Goal: Find contact information: Find contact information

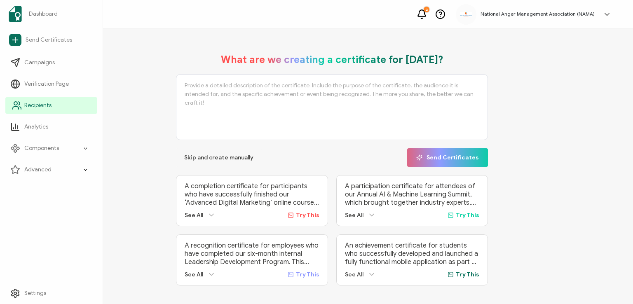
click at [32, 104] on span "Recipients" at bounding box center [37, 105] width 27 height 8
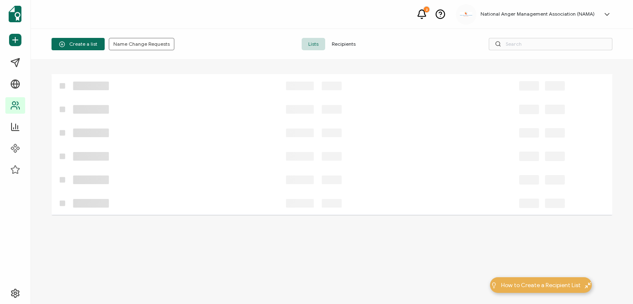
click at [336, 46] on span "Recipients" at bounding box center [343, 44] width 37 height 12
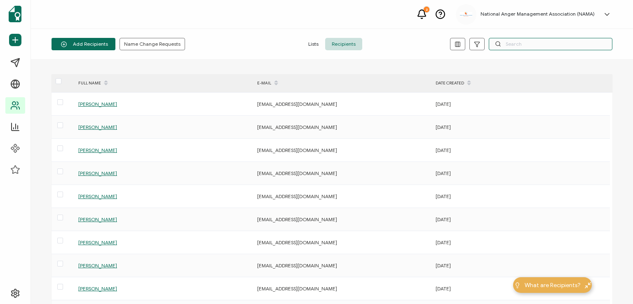
paste input "[EMAIL_ADDRESS][DOMAIN_NAME]"
type input "p"
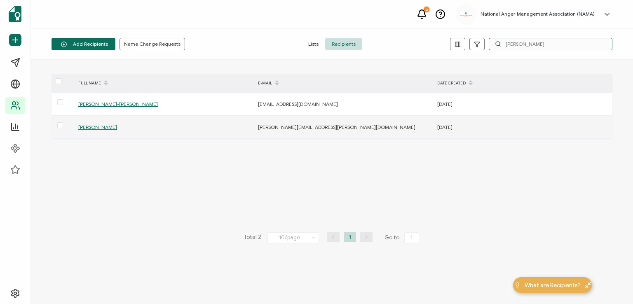
type input "[PERSON_NAME]"
click at [91, 127] on span "[PERSON_NAME]" at bounding box center [97, 127] width 39 height 6
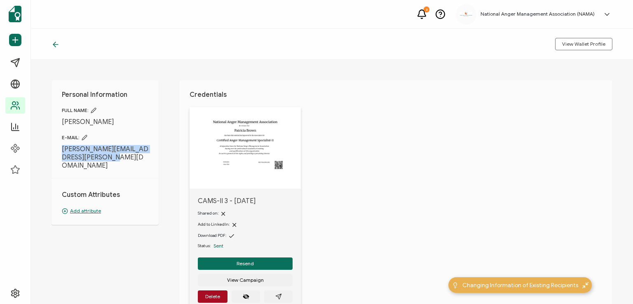
drag, startPoint x: 98, startPoint y: 158, endPoint x: 58, endPoint y: 149, distance: 41.3
click at [58, 149] on div "Personal Information FULL NAME: [PERSON_NAME] E-MAIL: [PERSON_NAME][EMAIL_ADDRE…" at bounding box center [104, 152] width 107 height 145
copy span "[PERSON_NAME][EMAIL_ADDRESS][PERSON_NAME][DOMAIN_NAME]"
